Goal: Use online tool/utility: Use online tool/utility

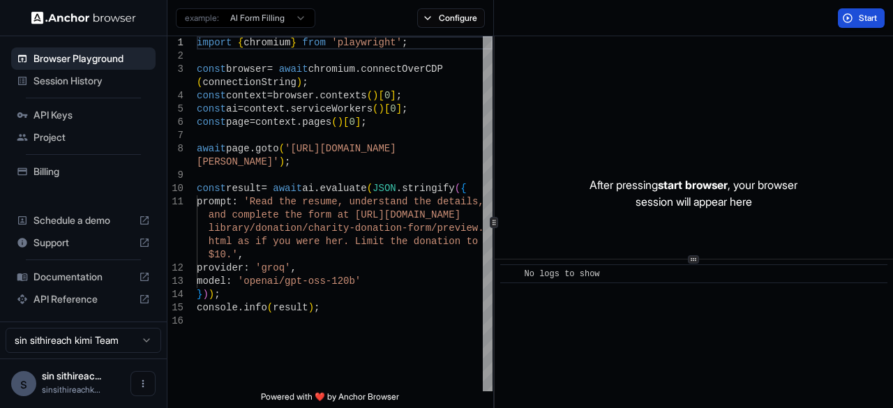
click at [869, 15] on span "Start" at bounding box center [869, 18] width 20 height 11
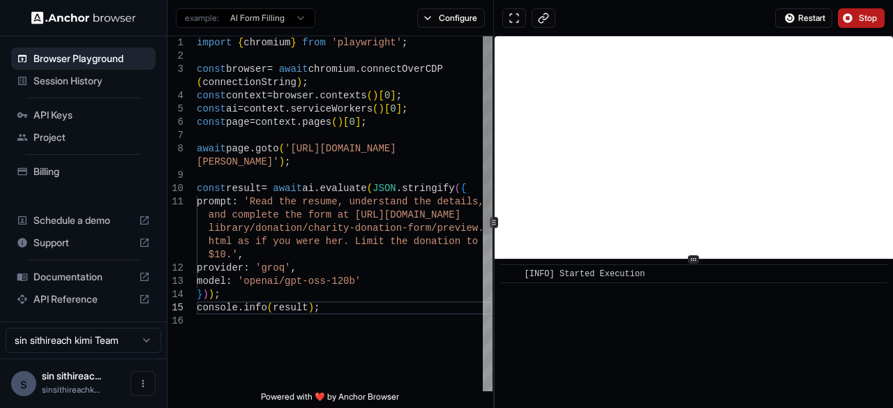
click at [345, 310] on div "await page . goto ( 'https://www.wix.com/demone2/ nicol-rider' ) ; const result…" at bounding box center [345, 352] width 296 height 633
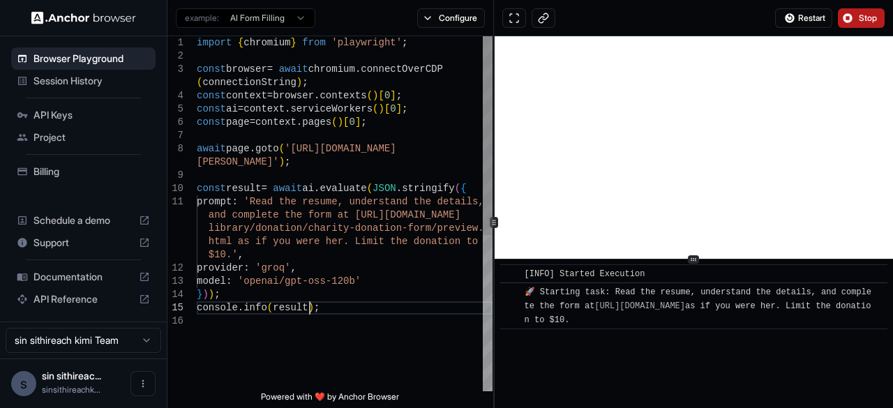
click at [345, 310] on div "await page . goto ( 'https://www.wix.com/demone2/ nicol-rider' ) ; const result…" at bounding box center [345, 352] width 296 height 633
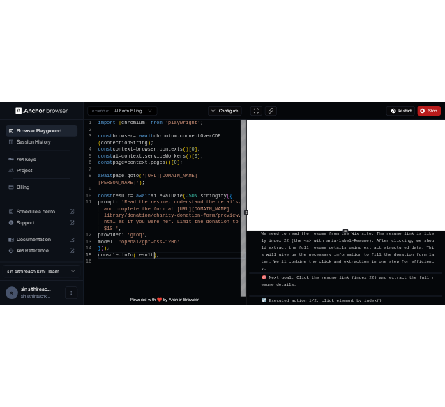
scroll to position [105, 0]
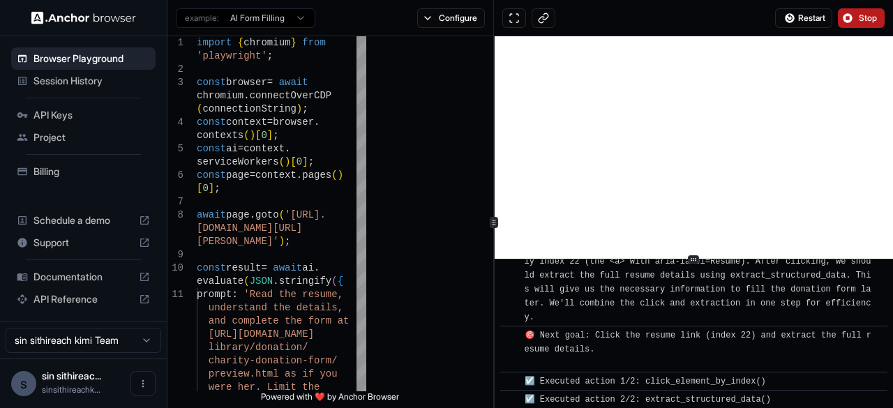
type textarea "**********"
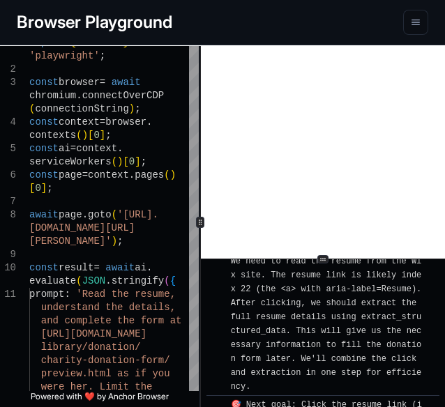
scroll to position [1483, 0]
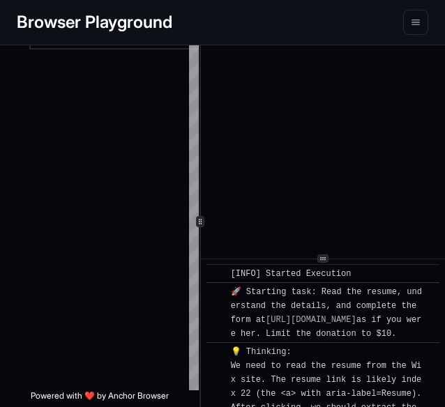
scroll to position [1539, 0]
